Goal: Information Seeking & Learning: Learn about a topic

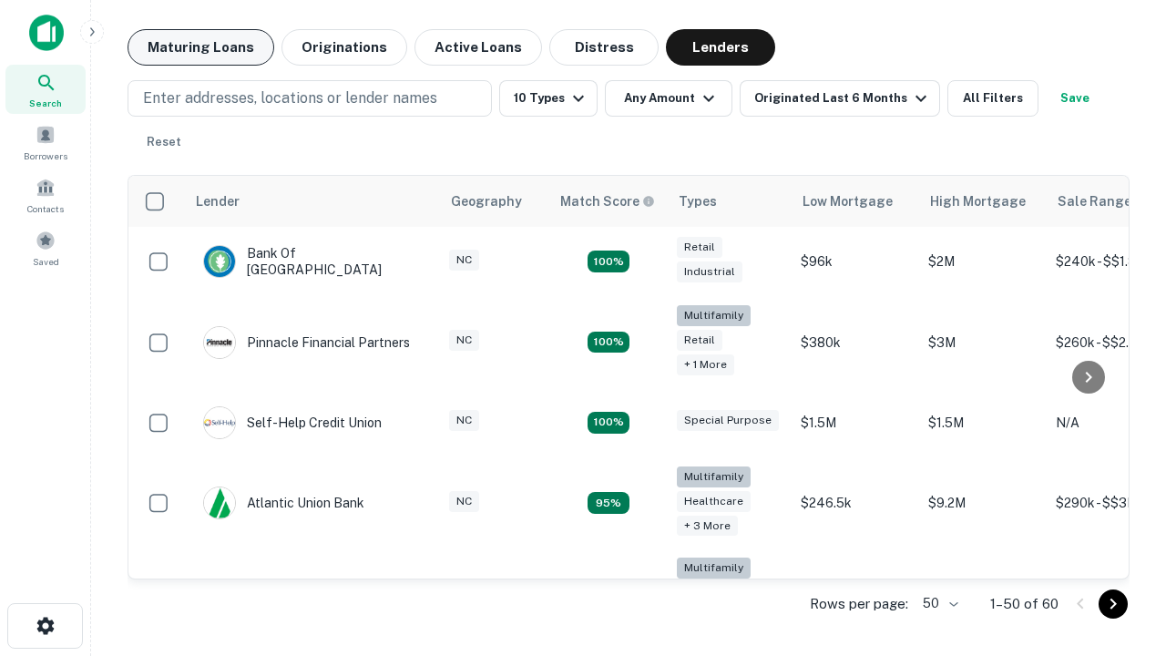
click at [200, 47] on button "Maturing Loans" at bounding box center [201, 47] width 147 height 36
